Goal: Find specific page/section: Find specific page/section

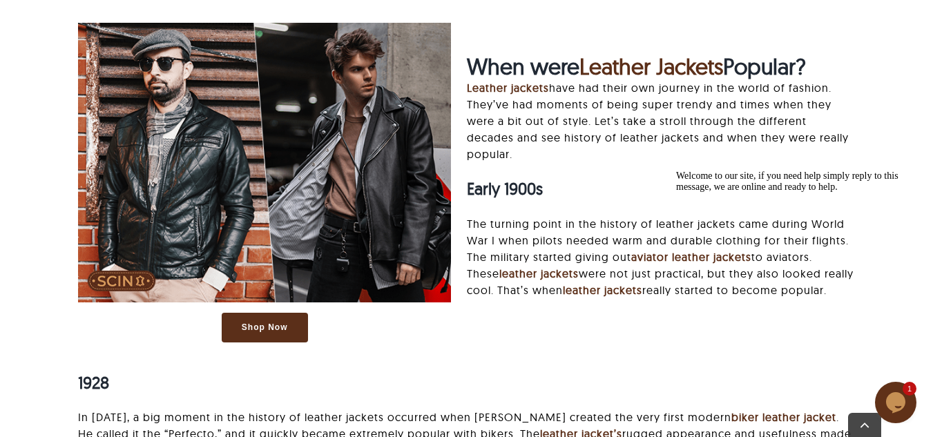
scroll to position [1519, 0]
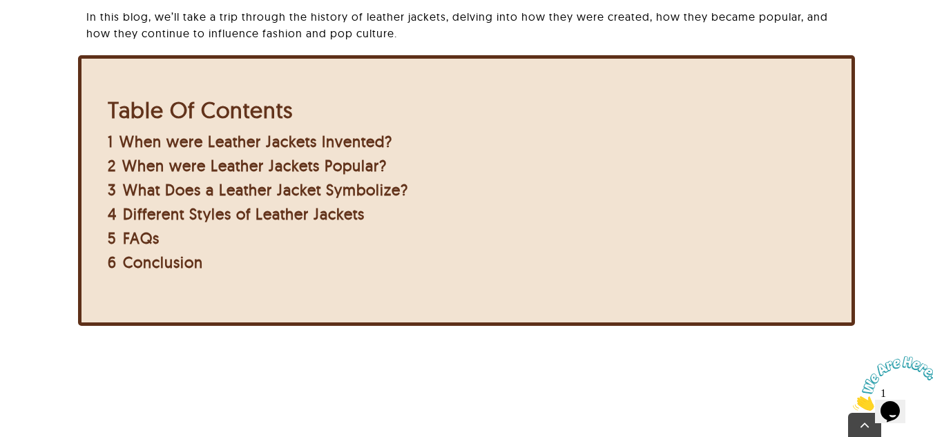
scroll to position [511, 0]
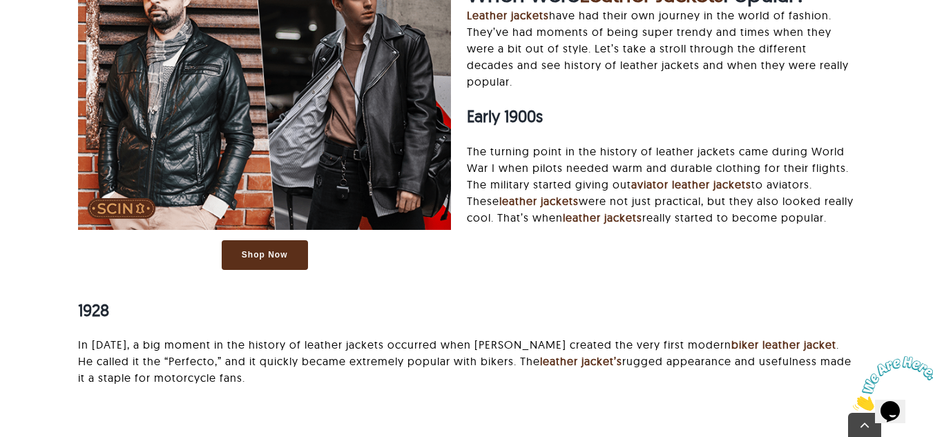
scroll to position [1339, 0]
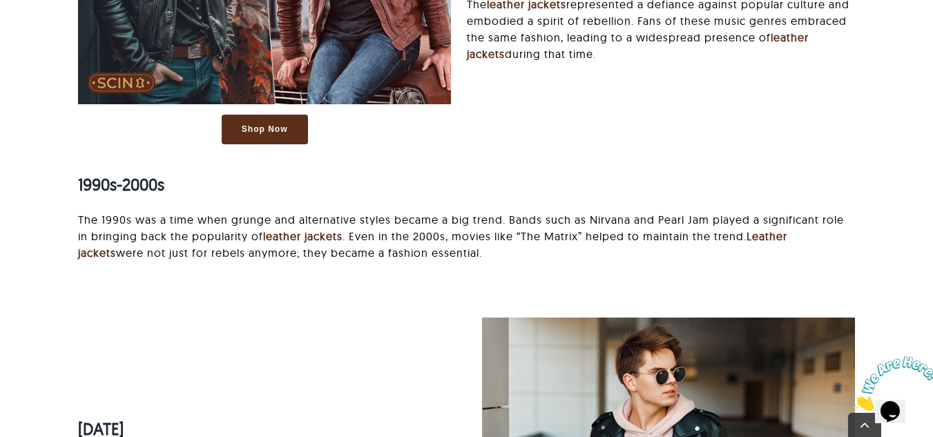
scroll to position [2575, 0]
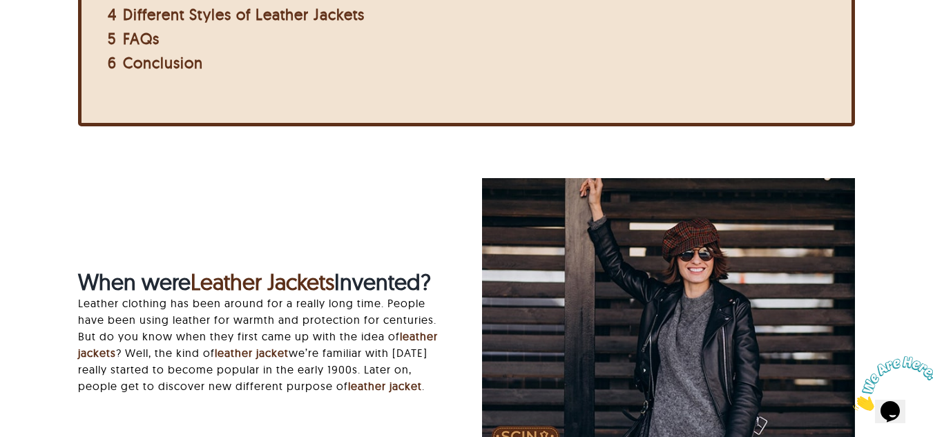
scroll to position [579, 0]
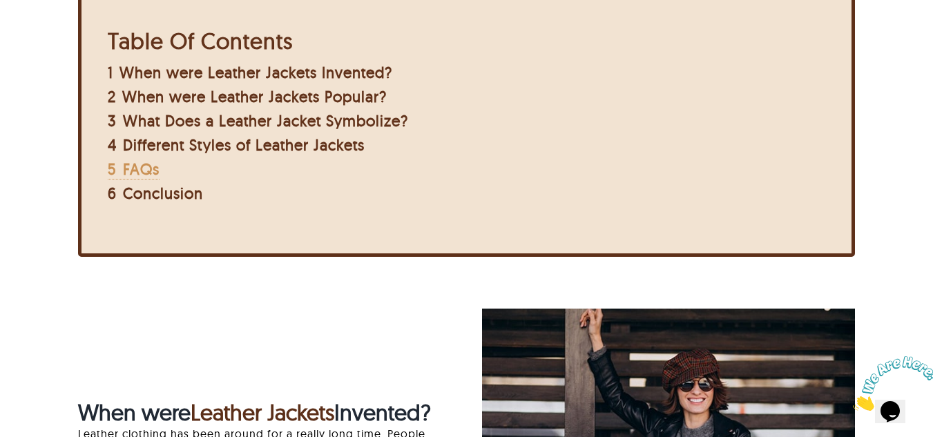
click at [141, 173] on span "FAQs" at bounding box center [141, 168] width 37 height 19
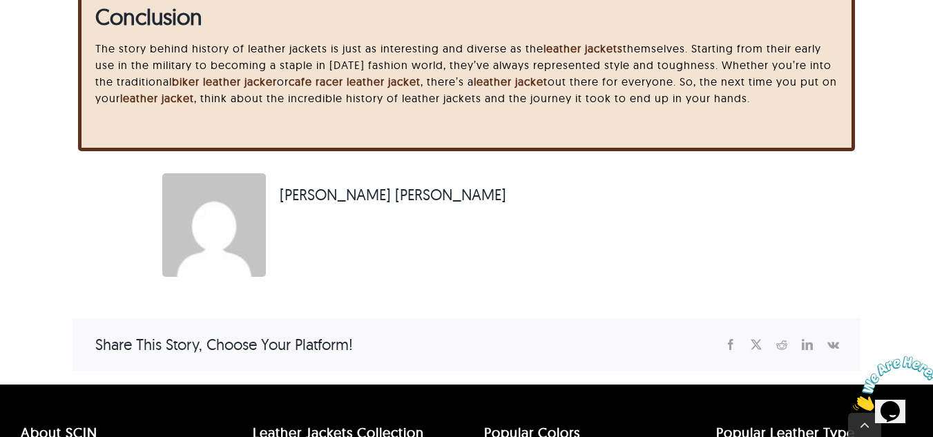
scroll to position [4946, 0]
